Goal: Task Accomplishment & Management: Manage account settings

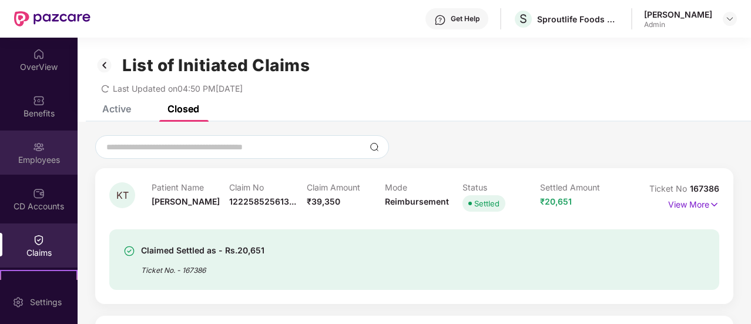
scroll to position [80, 0]
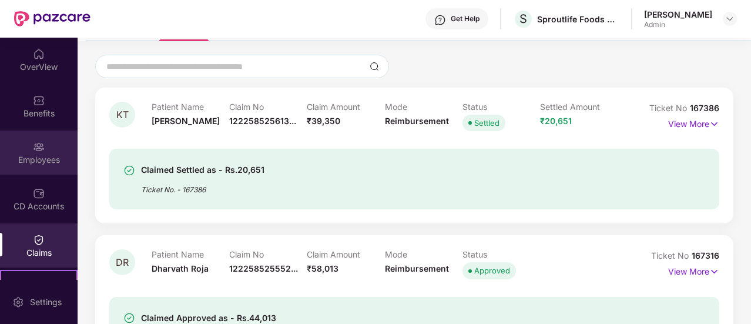
click at [33, 163] on div "Employees" at bounding box center [39, 160] width 78 height 12
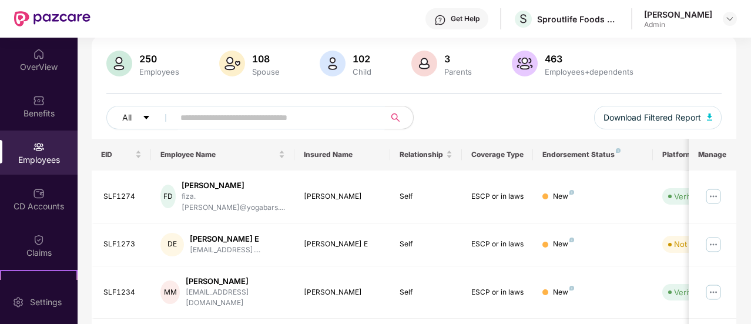
click at [203, 117] on input "text" at bounding box center [274, 118] width 189 height 18
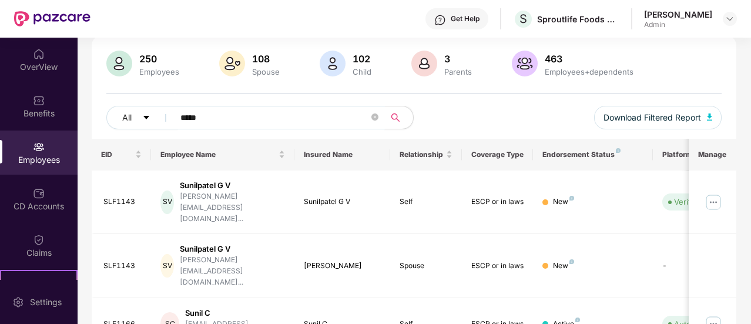
type input "*****"
click at [714, 193] on img at bounding box center [713, 202] width 19 height 19
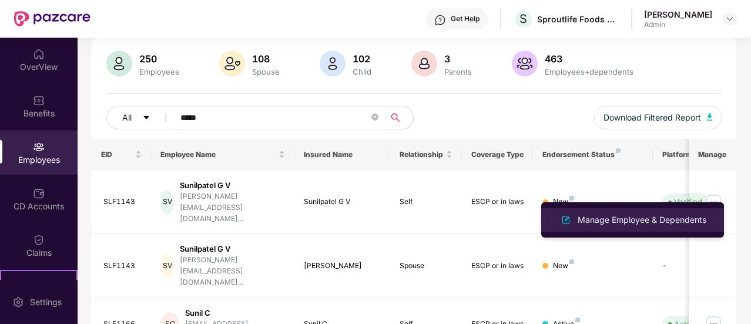
click at [626, 224] on div "Manage Employee & Dependents" at bounding box center [641, 219] width 133 height 13
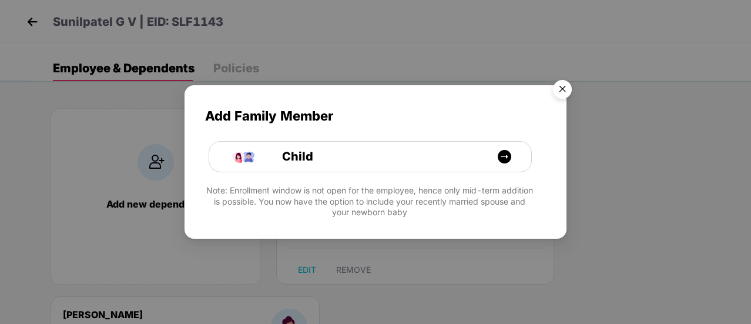
click at [564, 84] on img "Close" at bounding box center [562, 91] width 33 height 33
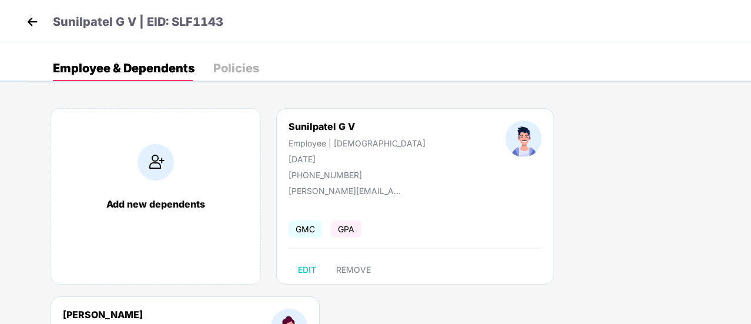
click at [31, 18] on img at bounding box center [32, 22] width 18 height 18
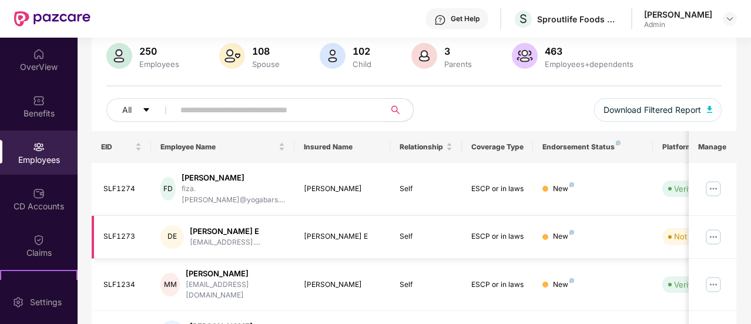
scroll to position [89, 0]
click at [315, 110] on input "text" at bounding box center [274, 109] width 189 height 18
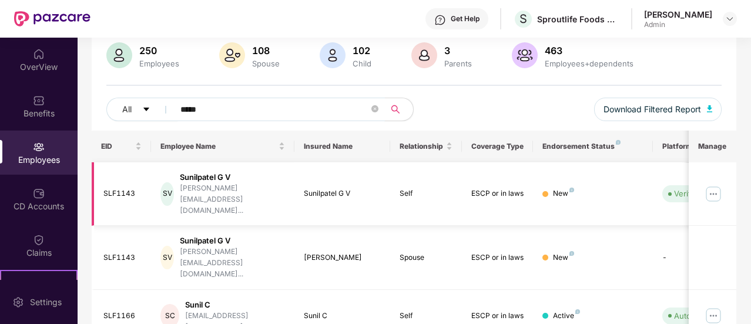
type input "*****"
click at [711, 184] on img at bounding box center [713, 193] width 19 height 19
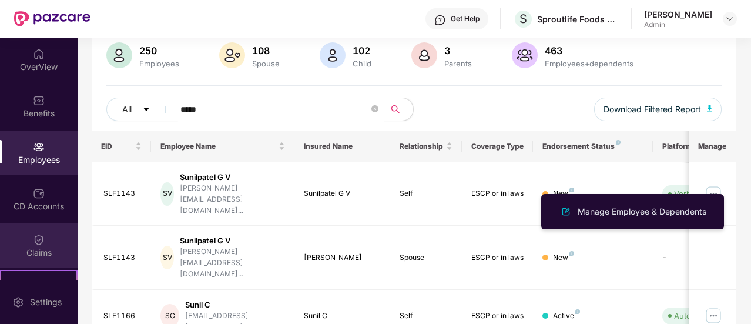
click at [38, 238] on img at bounding box center [39, 240] width 12 height 12
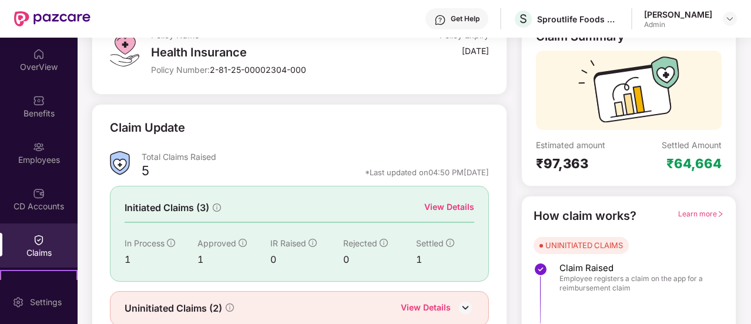
click at [454, 203] on div "View Details" at bounding box center [449, 206] width 50 height 13
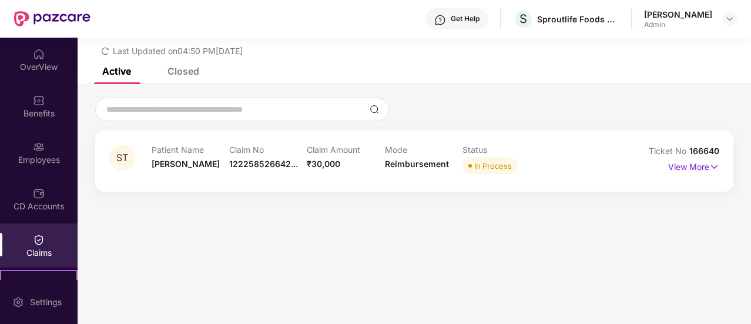
scroll to position [38, 0]
click at [184, 71] on div "Closed" at bounding box center [183, 71] width 32 height 12
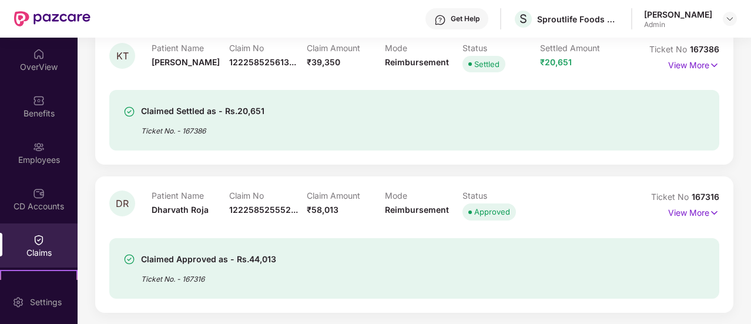
scroll to position [0, 0]
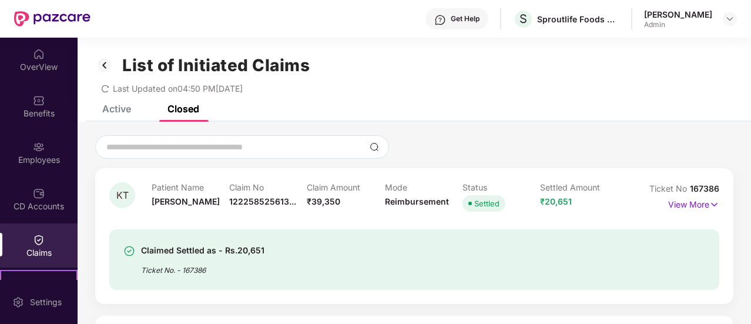
click at [115, 108] on div "Active" at bounding box center [116, 109] width 29 height 12
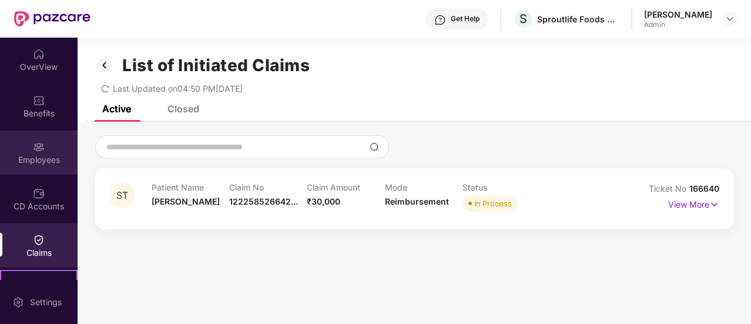
click at [36, 146] on img at bounding box center [39, 147] width 12 height 12
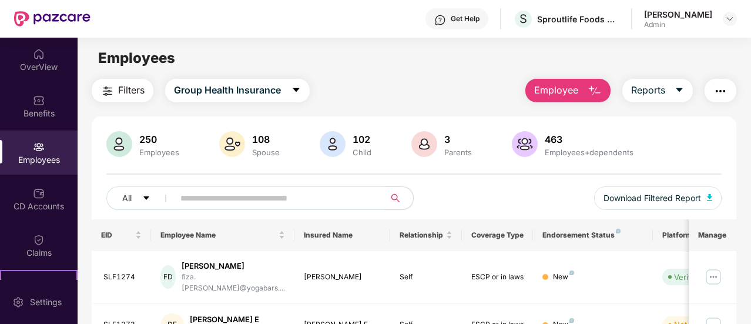
click at [201, 201] on input "text" at bounding box center [274, 198] width 189 height 18
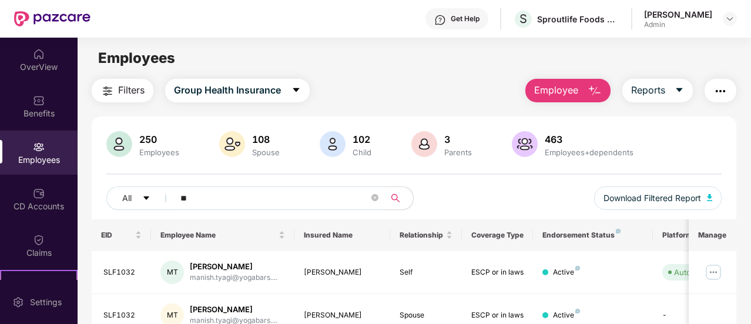
type input "*"
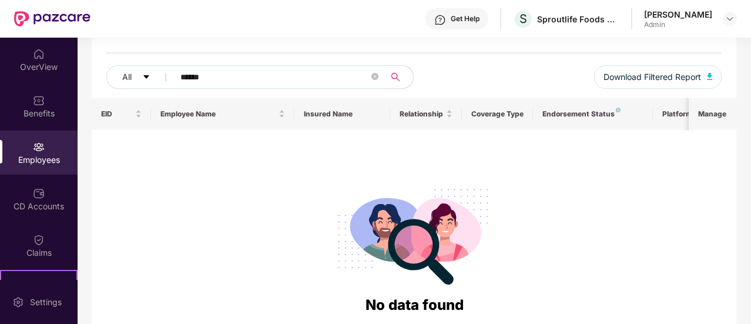
scroll to position [124, 0]
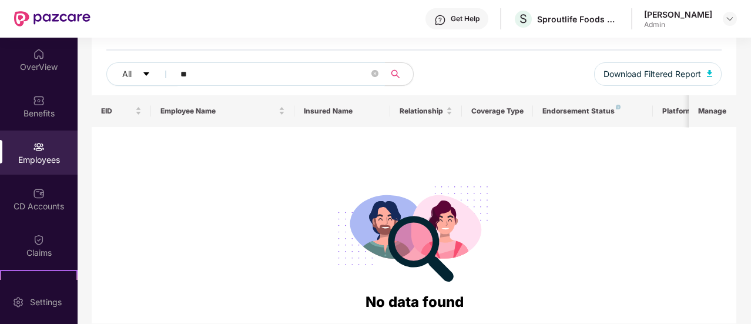
type input "*"
